Goal: Task Accomplishment & Management: Manage account settings

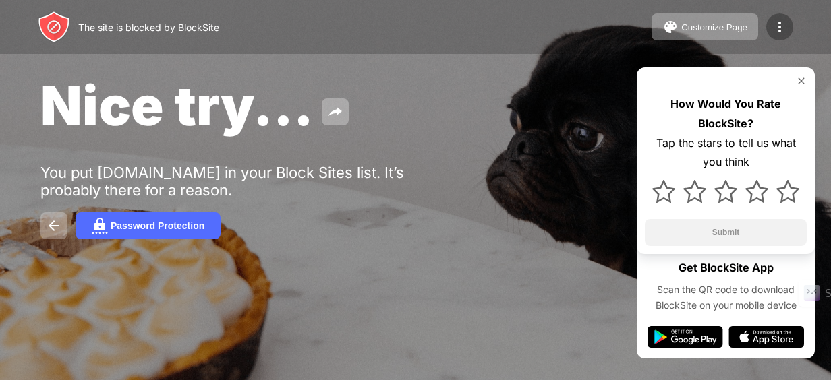
click at [775, 35] on div at bounding box center [779, 26] width 27 height 27
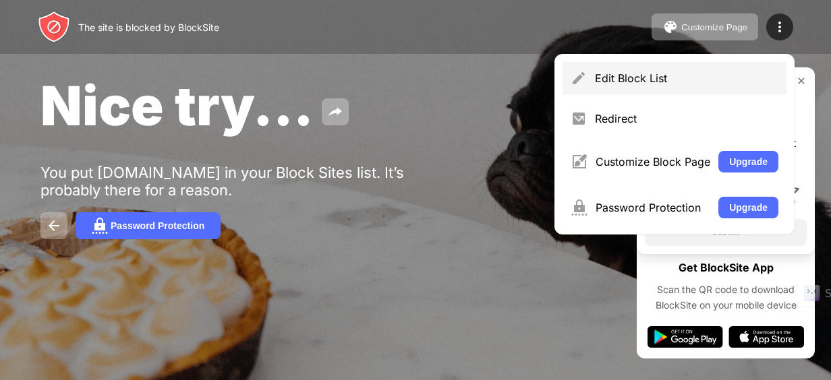
click at [608, 81] on div "Edit Block List" at bounding box center [686, 77] width 183 height 13
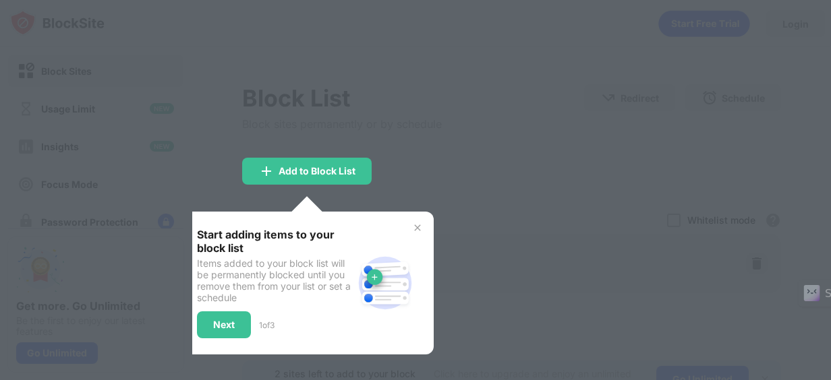
click at [414, 230] on img at bounding box center [417, 227] width 11 height 11
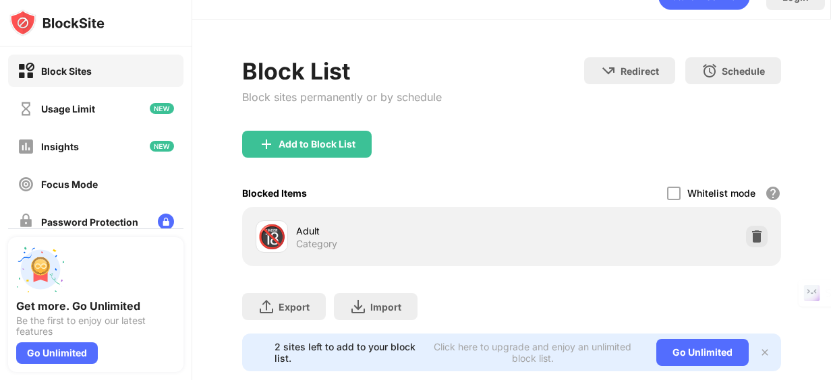
scroll to position [65, 1]
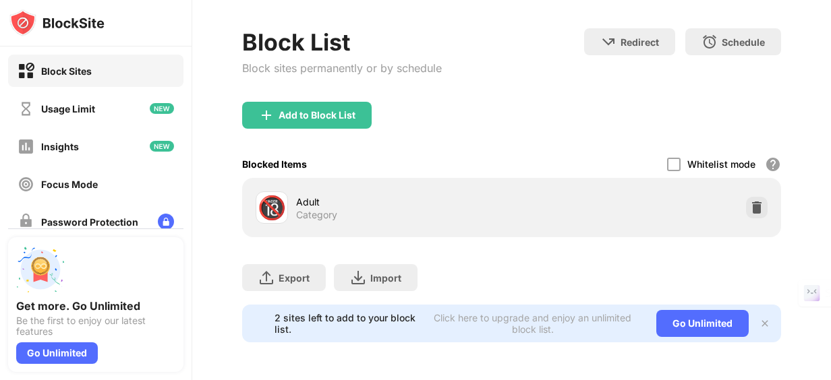
click at [759, 318] on img at bounding box center [764, 323] width 11 height 11
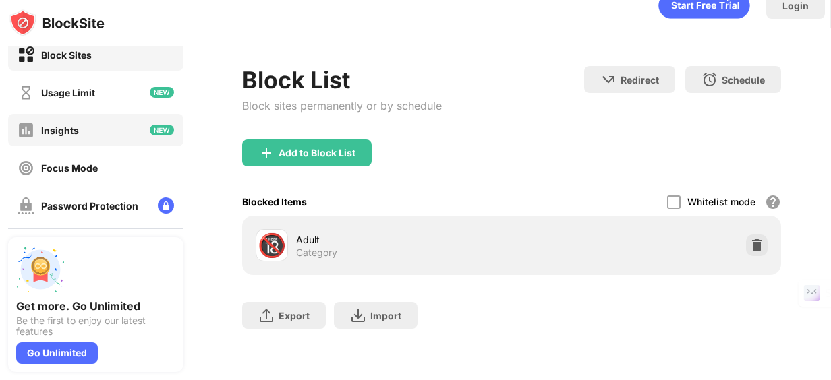
scroll to position [0, 0]
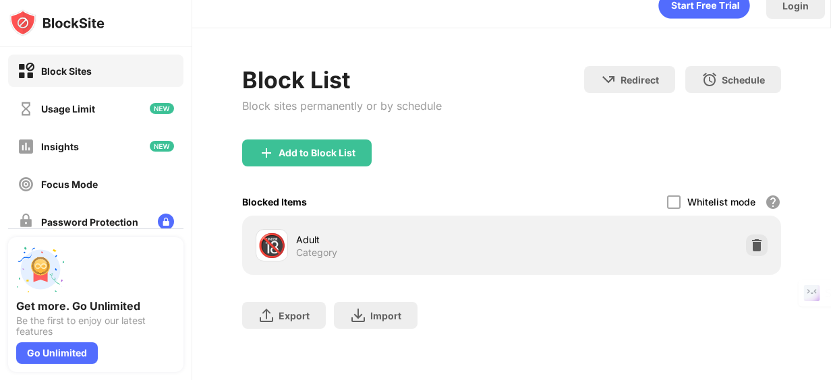
click at [72, 63] on div "Block Sites" at bounding box center [55, 71] width 74 height 17
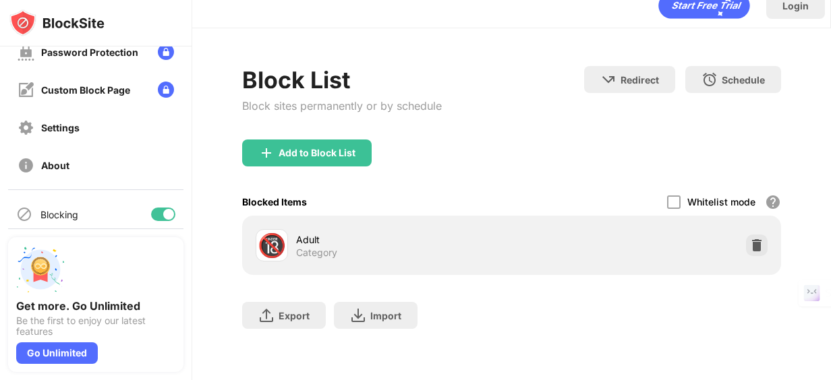
scroll to position [212, 0]
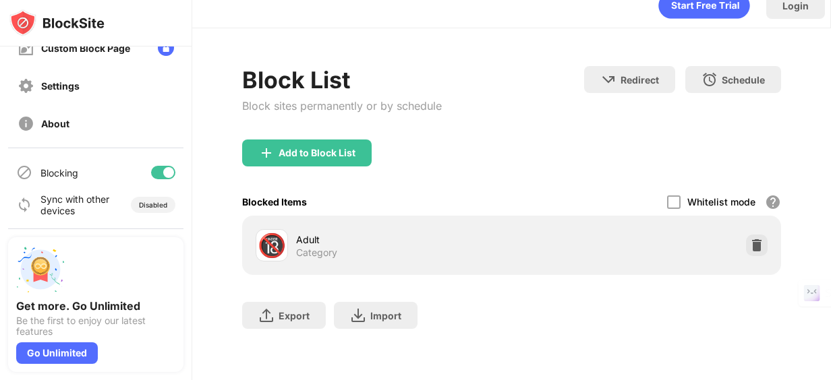
click at [163, 175] on div at bounding box center [168, 172] width 11 height 11
click at [154, 171] on div at bounding box center [163, 172] width 24 height 13
click at [163, 171] on div at bounding box center [168, 172] width 11 height 11
click at [154, 171] on div at bounding box center [163, 172] width 24 height 13
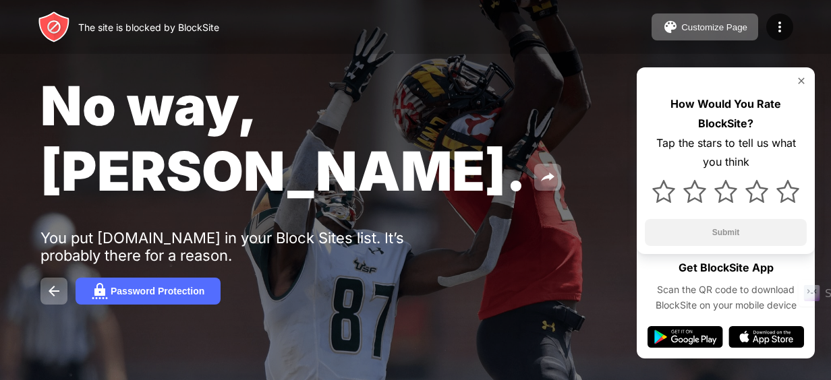
click at [136, 30] on div "The site is blocked by BlockSite" at bounding box center [148, 27] width 141 height 11
click at [777, 26] on img at bounding box center [779, 27] width 16 height 16
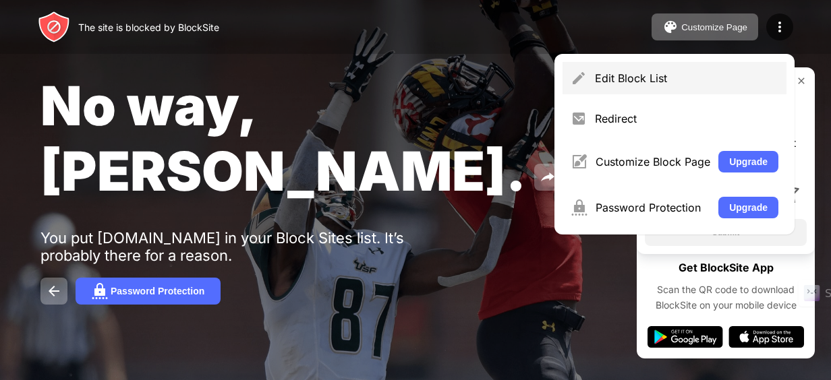
click at [610, 78] on div "Edit Block List" at bounding box center [686, 77] width 183 height 13
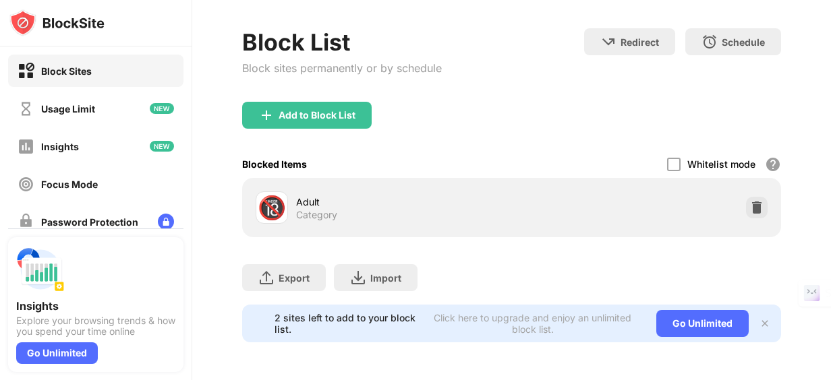
scroll to position [37, 0]
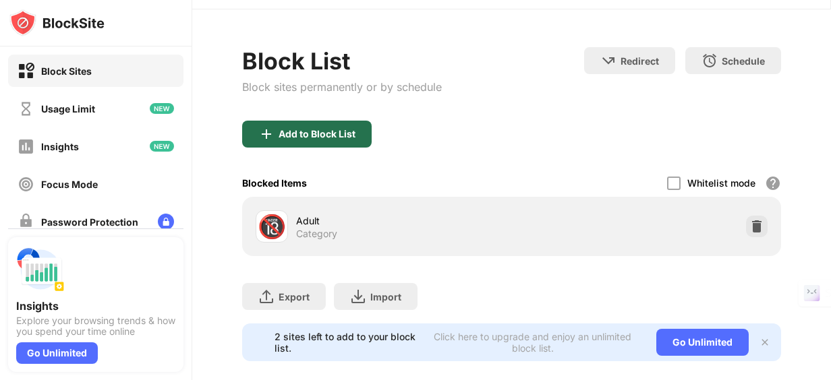
click at [290, 124] on div "Add to Block List" at bounding box center [306, 134] width 129 height 27
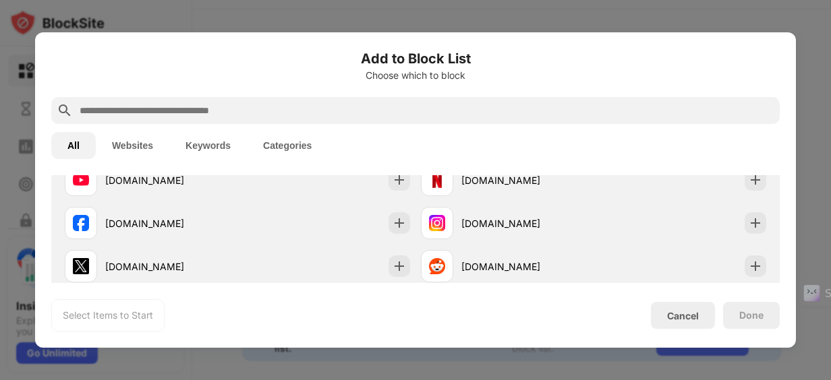
scroll to position [255, 0]
click at [682, 318] on div "Cancel" at bounding box center [683, 315] width 32 height 11
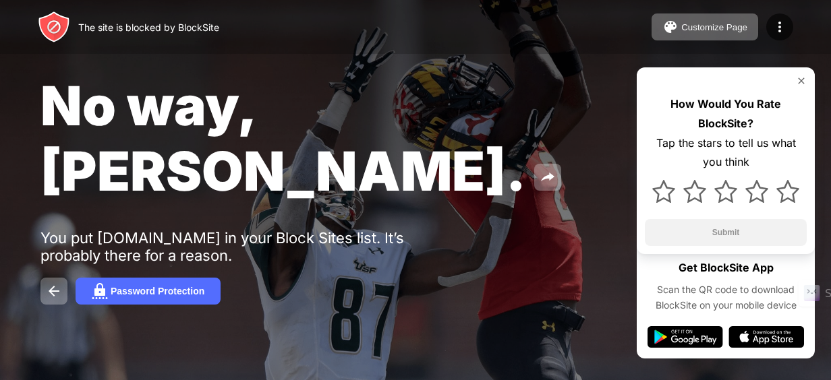
click at [802, 82] on img at bounding box center [801, 81] width 11 height 11
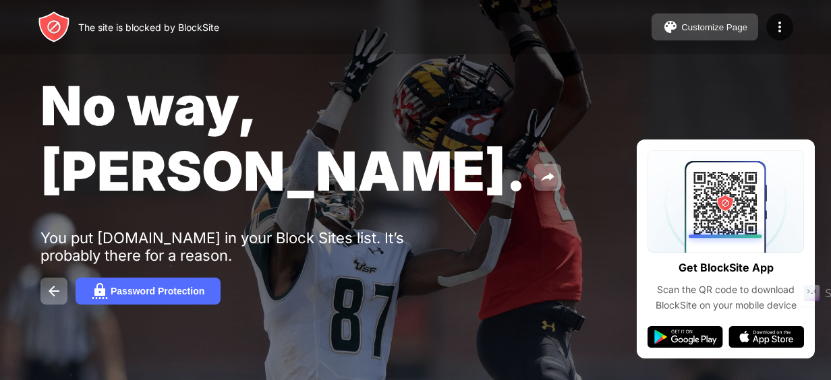
click at [722, 30] on div "Customize Page" at bounding box center [714, 27] width 66 height 10
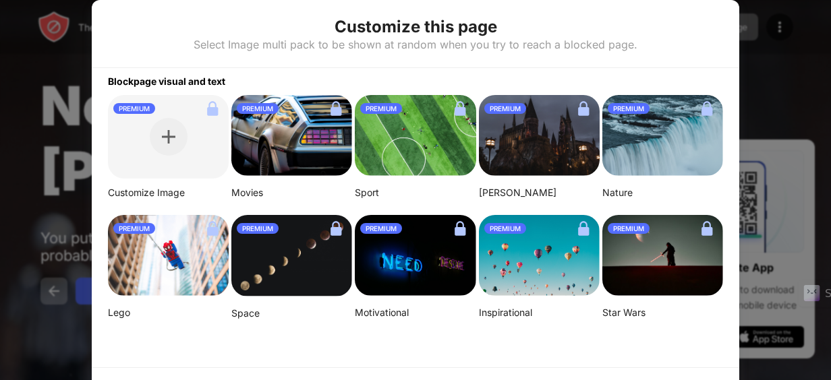
click at [774, 66] on div at bounding box center [415, 190] width 831 height 380
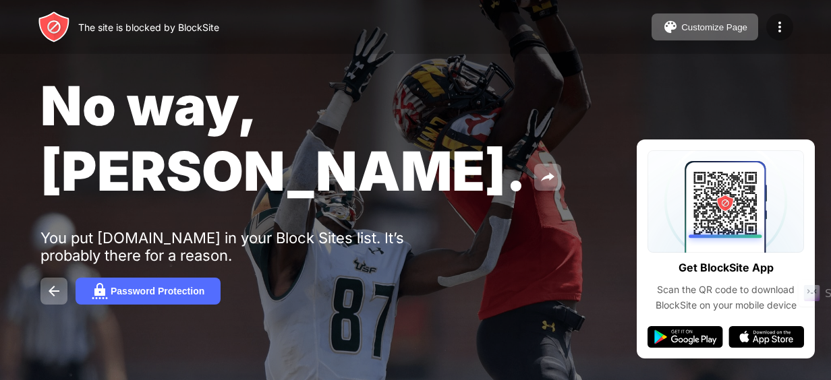
click at [779, 32] on img at bounding box center [779, 27] width 16 height 16
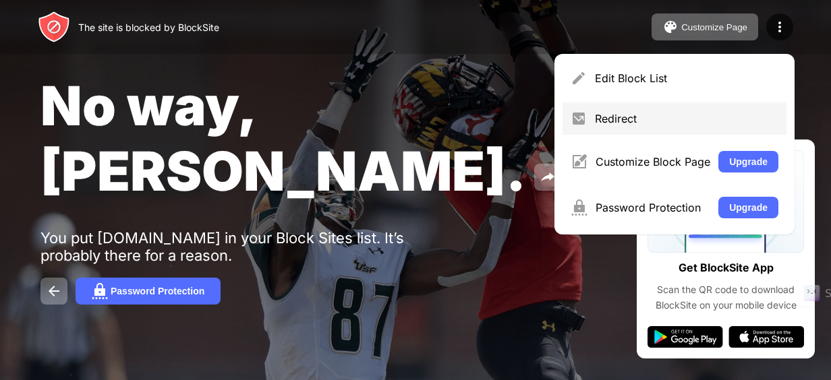
click at [616, 121] on div "Redirect" at bounding box center [686, 118] width 183 height 13
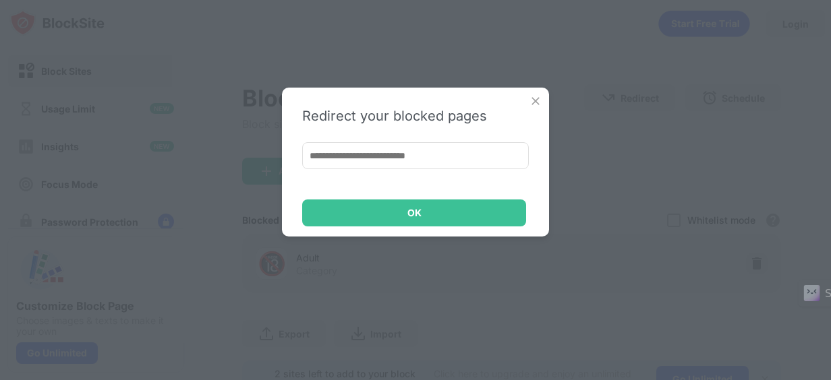
click at [531, 99] on img at bounding box center [535, 100] width 13 height 13
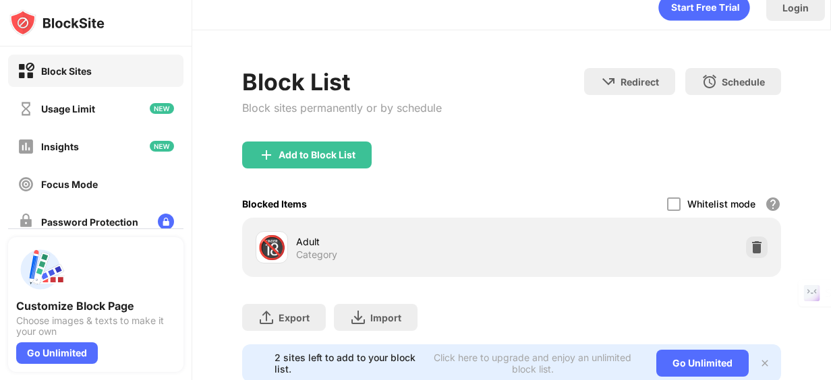
scroll to position [65, 0]
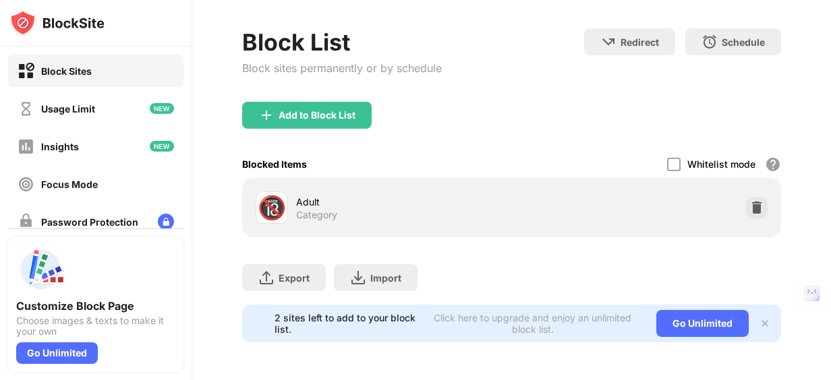
click at [759, 318] on img at bounding box center [764, 323] width 11 height 11
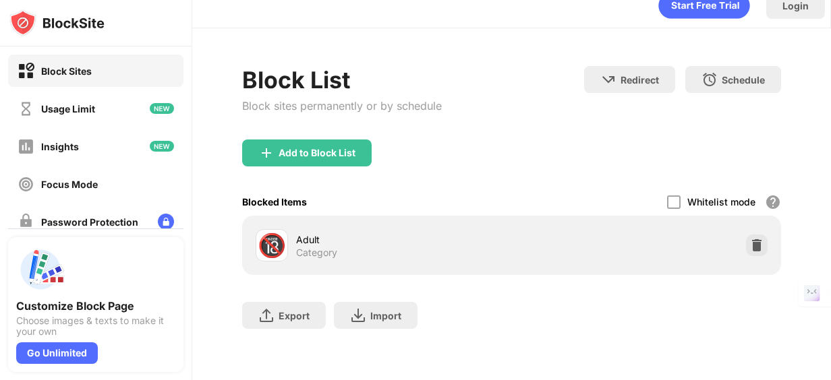
scroll to position [28, 0]
click at [750, 239] on img at bounding box center [756, 245] width 13 height 13
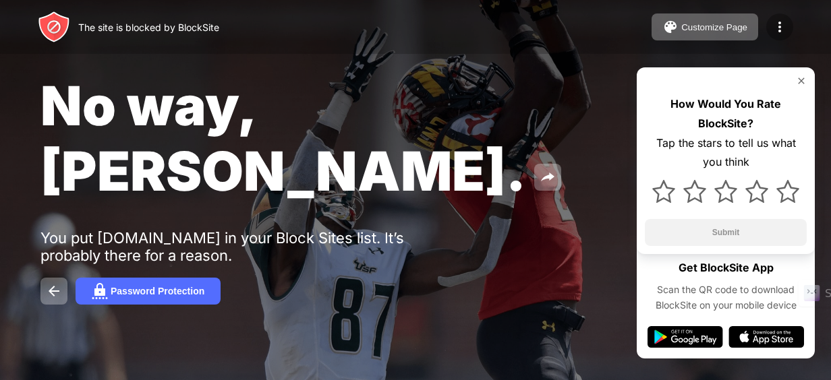
click at [773, 34] on img at bounding box center [779, 27] width 16 height 16
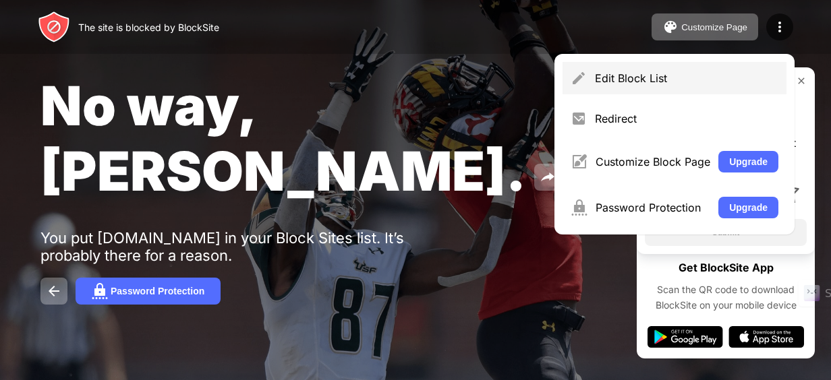
click at [653, 89] on div "Edit Block List" at bounding box center [674, 78] width 224 height 32
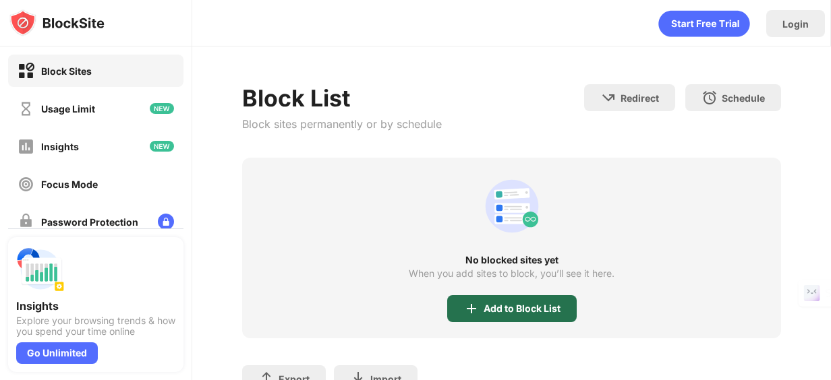
click at [471, 307] on img at bounding box center [471, 309] width 16 height 16
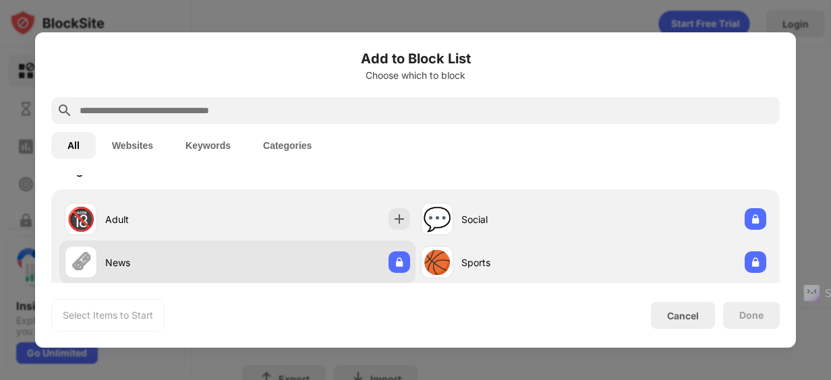
scroll to position [25, 0]
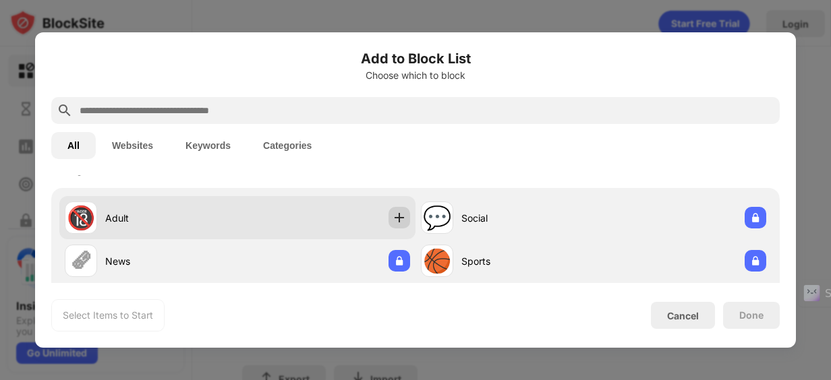
click at [392, 214] on img at bounding box center [398, 217] width 13 height 13
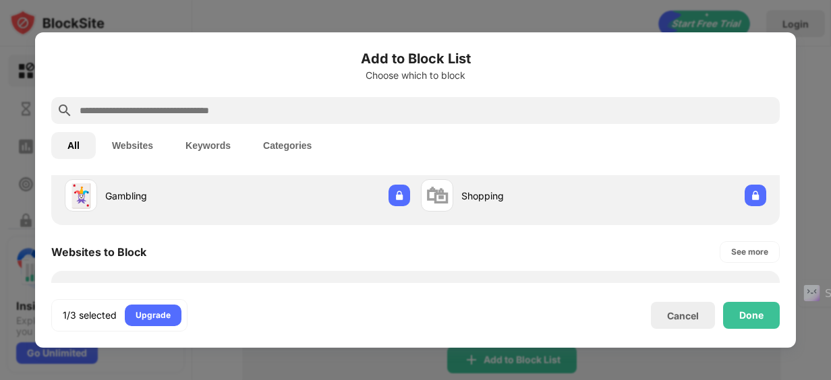
scroll to position [0, 0]
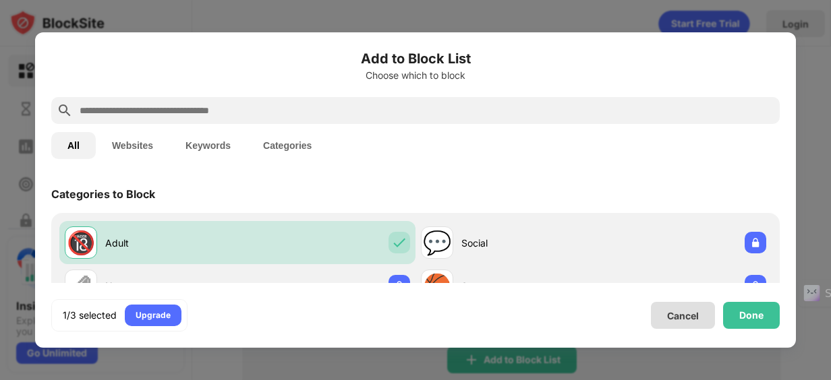
click at [684, 313] on div "Cancel" at bounding box center [683, 315] width 32 height 11
